Goal: Book appointment/travel/reservation

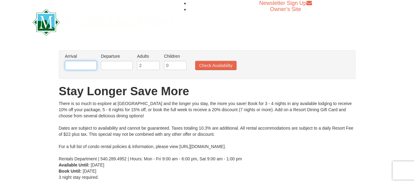
click at [89, 62] on input "text" at bounding box center [81, 65] width 32 height 9
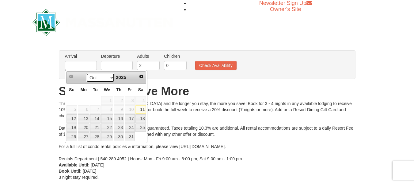
click at [113, 78] on div "Oct Nov [DATE]" at bounding box center [106, 78] width 58 height 10
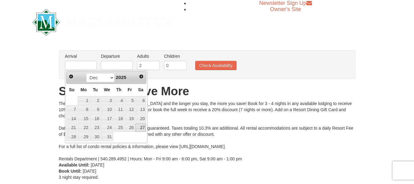
click at [142, 127] on link "27" at bounding box center [140, 127] width 10 height 9
type input "[DATE]"
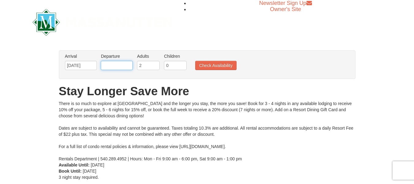
click at [126, 69] on input "text" at bounding box center [117, 65] width 32 height 9
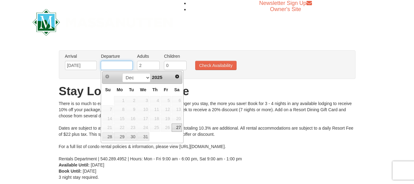
click at [125, 66] on input "text" at bounding box center [117, 65] width 32 height 9
click at [146, 78] on select "Dec" at bounding box center [136, 77] width 28 height 9
click at [175, 78] on link "Next" at bounding box center [177, 76] width 9 height 9
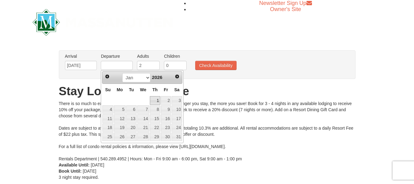
click at [158, 101] on link "1" at bounding box center [155, 100] width 10 height 9
type input "[DATE]"
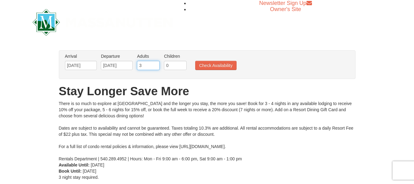
type input "3"
click at [155, 64] on input "3" at bounding box center [148, 65] width 23 height 9
click at [170, 65] on input "0" at bounding box center [175, 65] width 23 height 9
click at [183, 63] on input "1" at bounding box center [175, 65] width 23 height 9
type input "2"
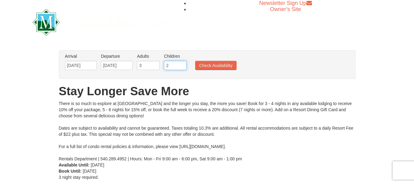
click at [183, 63] on input "2" at bounding box center [175, 65] width 23 height 9
click at [225, 63] on button "Check Availability" at bounding box center [215, 65] width 41 height 9
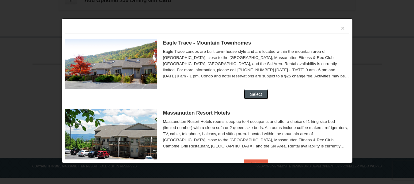
click at [248, 94] on button "Select" at bounding box center [256, 94] width 24 height 10
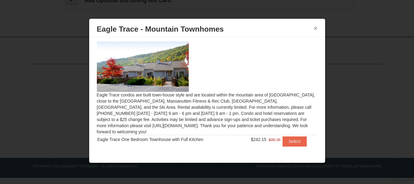
click at [314, 27] on button "×" at bounding box center [316, 28] width 4 height 6
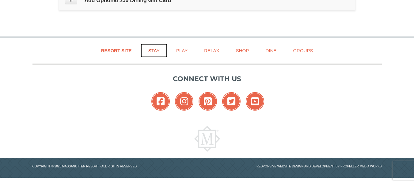
click at [153, 48] on link "Stay" at bounding box center [154, 51] width 27 height 14
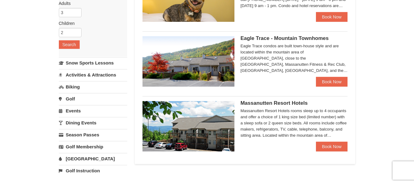
scroll to position [92, 0]
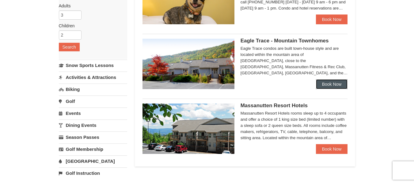
click at [323, 81] on link "Book Now" at bounding box center [332, 84] width 32 height 10
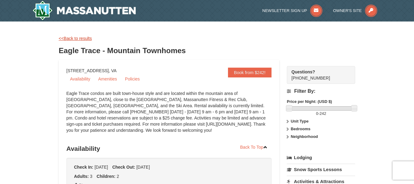
click at [75, 37] on link "<<Back to results" at bounding box center [75, 38] width 33 height 5
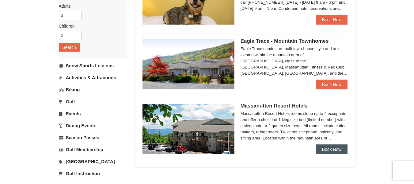
scroll to position [92, 0]
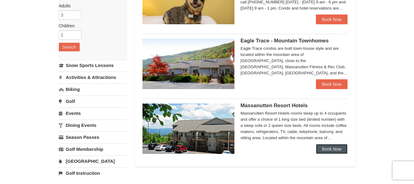
click at [336, 146] on link "Book Now" at bounding box center [332, 149] width 32 height 10
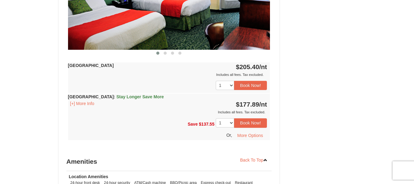
scroll to position [214, 0]
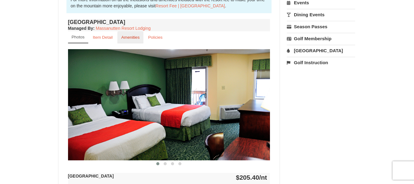
click at [126, 37] on small "Amenities" at bounding box center [130, 37] width 18 height 5
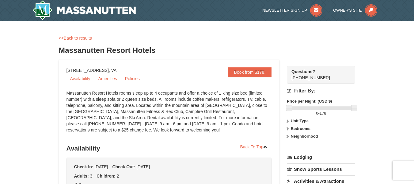
scroll to position [0, 0]
